Goal: Task Accomplishment & Management: Manage account settings

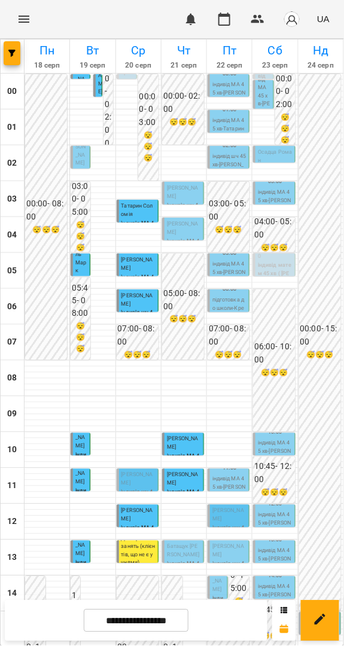
scroll to position [124, 0]
click at [175, 544] on span "Батащук [PERSON_NAME]" at bounding box center [183, 551] width 33 height 14
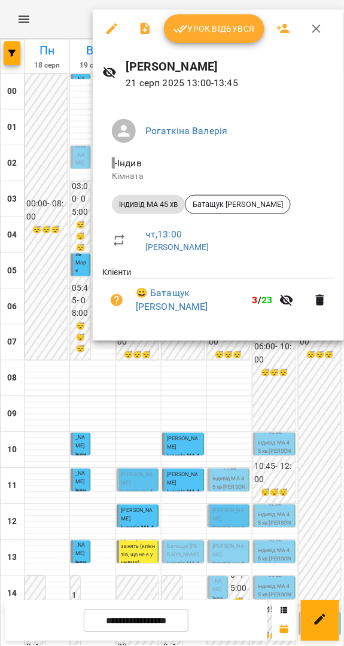
click at [278, 510] on div at bounding box center [172, 323] width 344 height 646
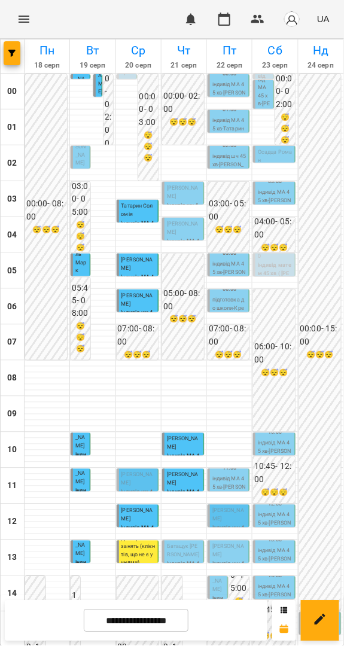
click at [171, 544] on span "Батащук [PERSON_NAME]" at bounding box center [183, 551] width 33 height 14
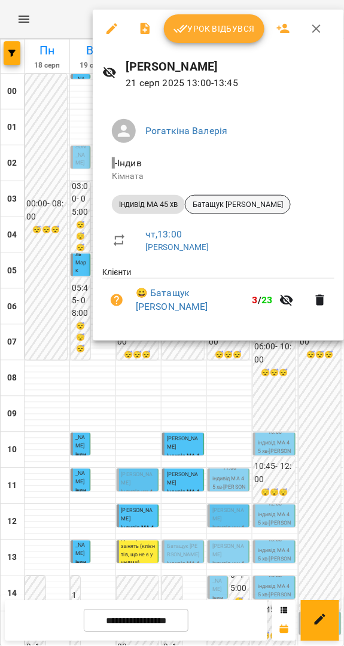
click at [240, 195] on div "Батащук [PERSON_NAME]" at bounding box center [238, 204] width 106 height 19
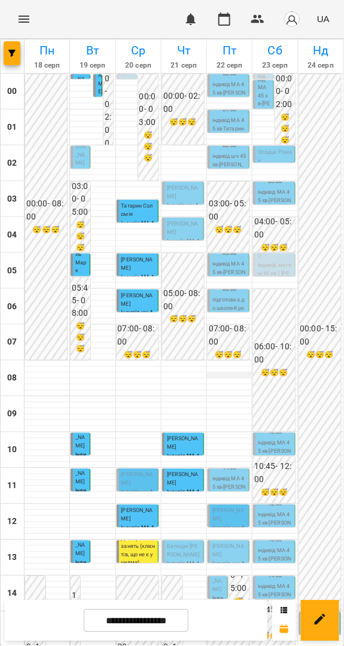
scroll to position [148, 0]
click at [185, 543] on p "Батащук [PERSON_NAME]" at bounding box center [184, 551] width 34 height 16
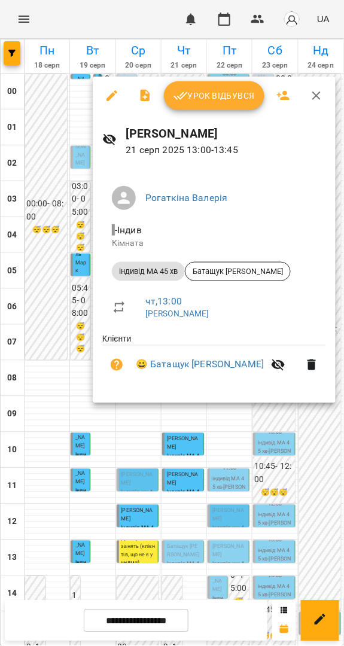
click at [187, 409] on div at bounding box center [172, 323] width 344 height 646
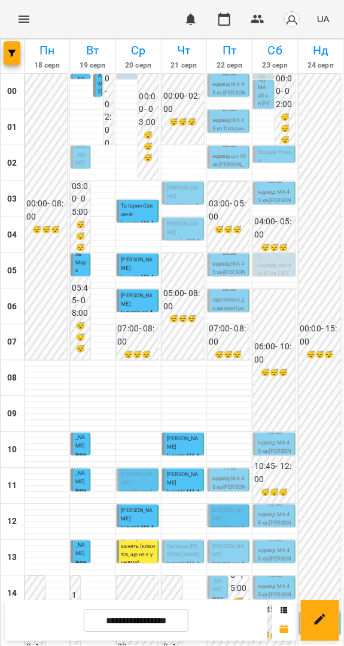
click at [187, 543] on p "Батащук [PERSON_NAME]" at bounding box center [184, 551] width 34 height 16
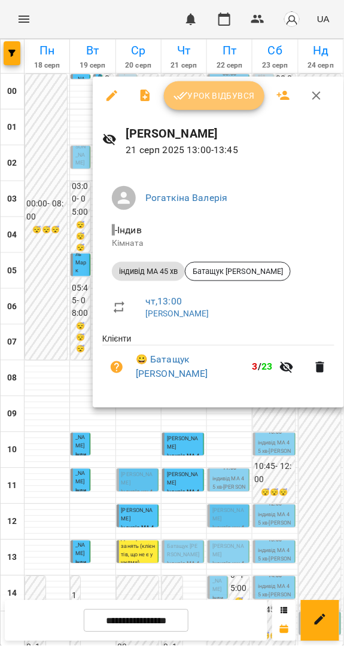
click at [236, 96] on span "Урок відбувся" at bounding box center [213, 96] width 81 height 14
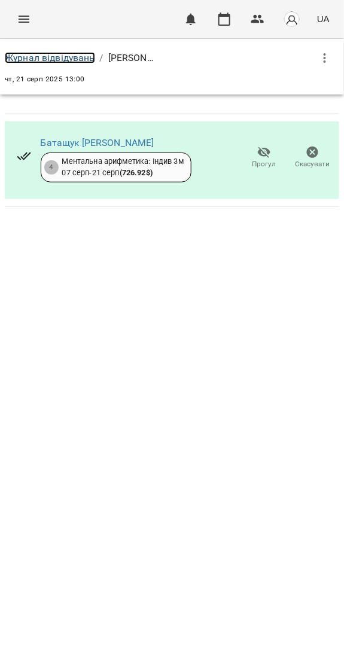
click at [50, 60] on link "Журнал відвідувань" at bounding box center [50, 57] width 90 height 11
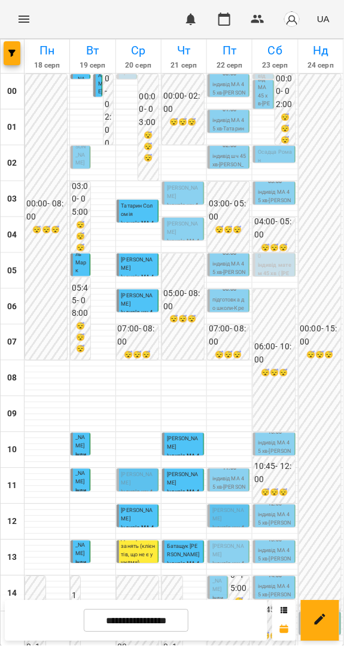
scroll to position [343, 0]
click at [188, 602] on span "[PERSON_NAME]" at bounding box center [193, 617] width 11 height 31
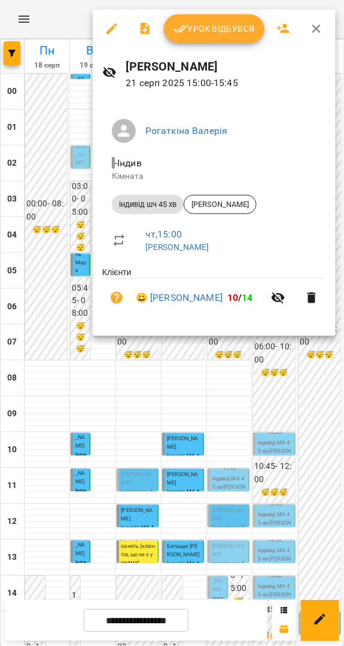
click at [252, 382] on div at bounding box center [172, 323] width 344 height 646
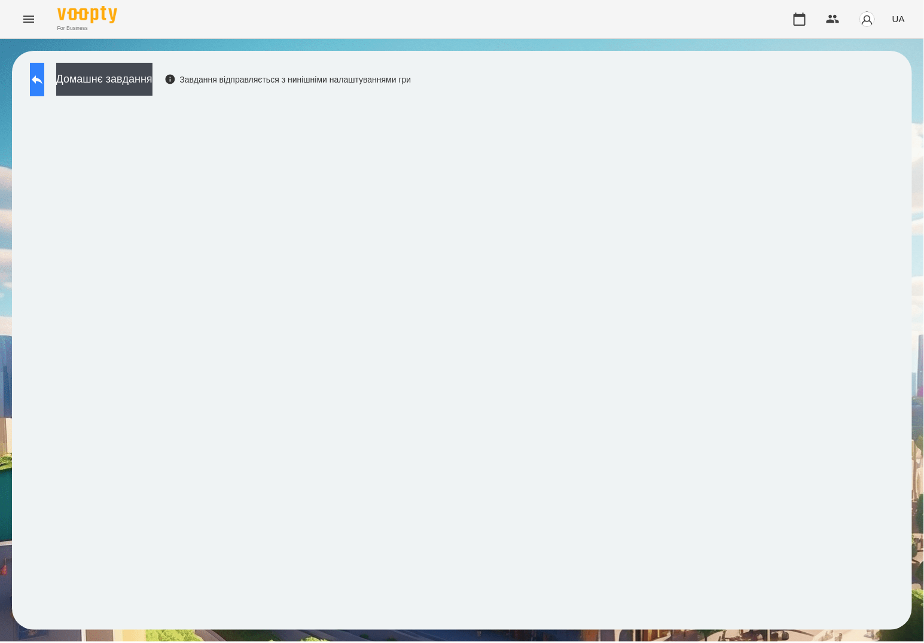
click at [44, 78] on icon at bounding box center [37, 79] width 14 height 14
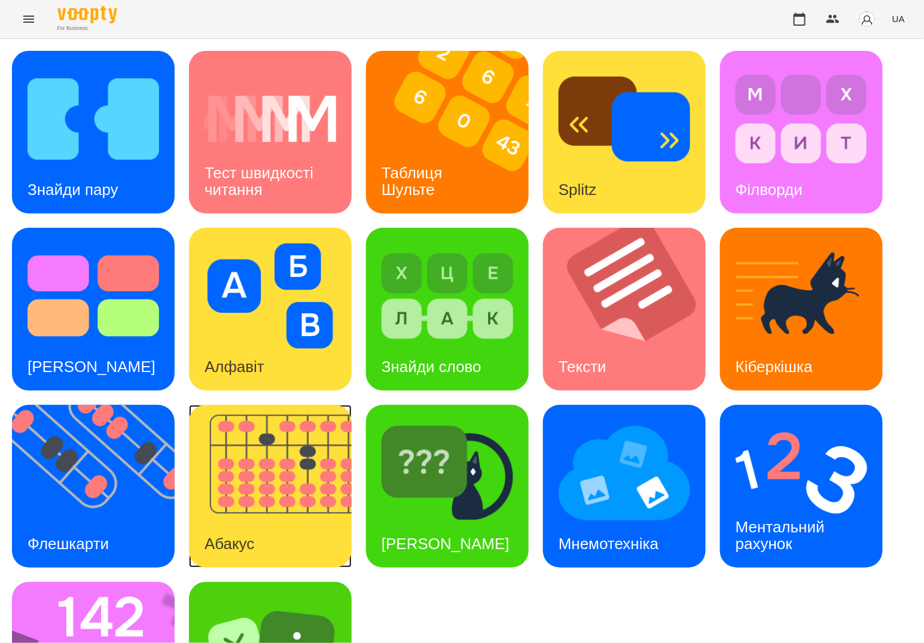
click at [303, 457] on img at bounding box center [278, 486] width 178 height 163
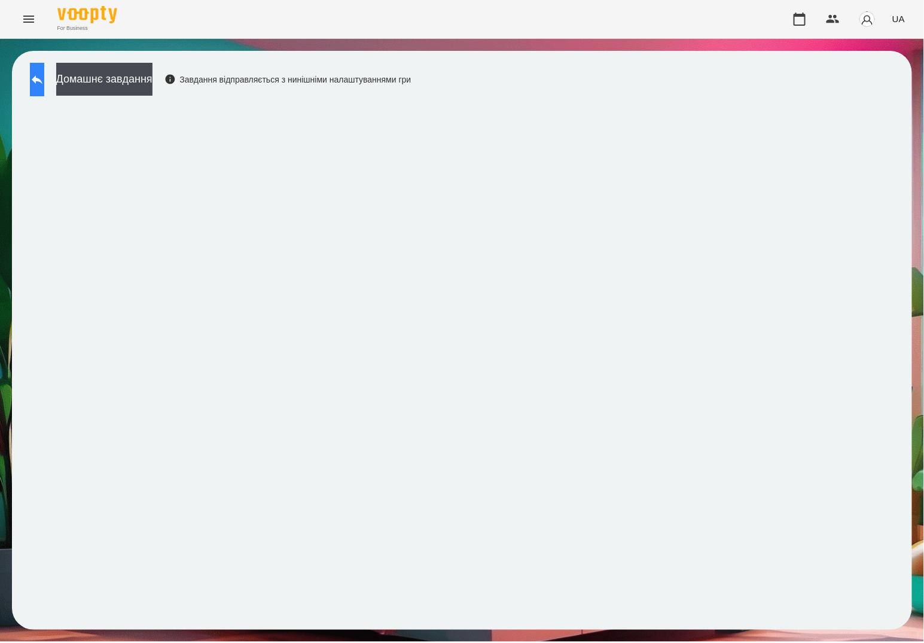
click at [36, 84] on button at bounding box center [37, 79] width 14 height 33
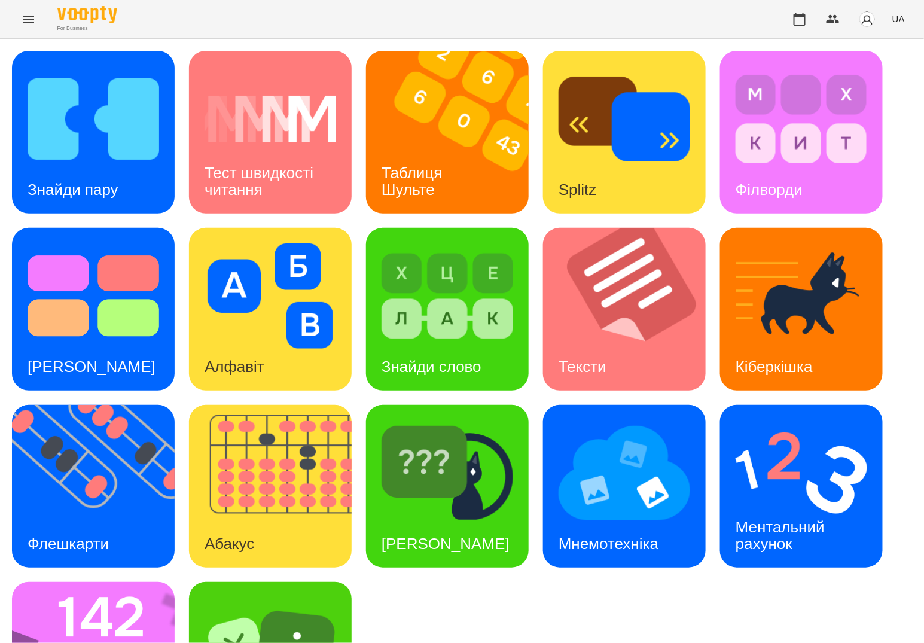
scroll to position [70, 0]
